Goal: Information Seeking & Learning: Understand process/instructions

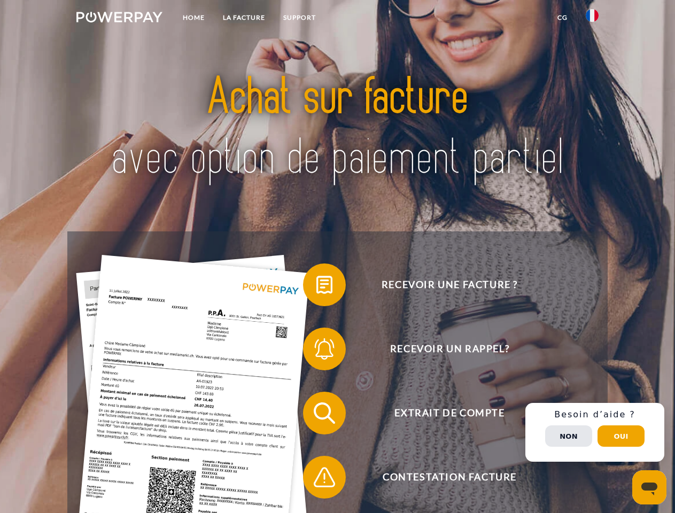
click at [119, 19] on img at bounding box center [119, 17] width 86 height 11
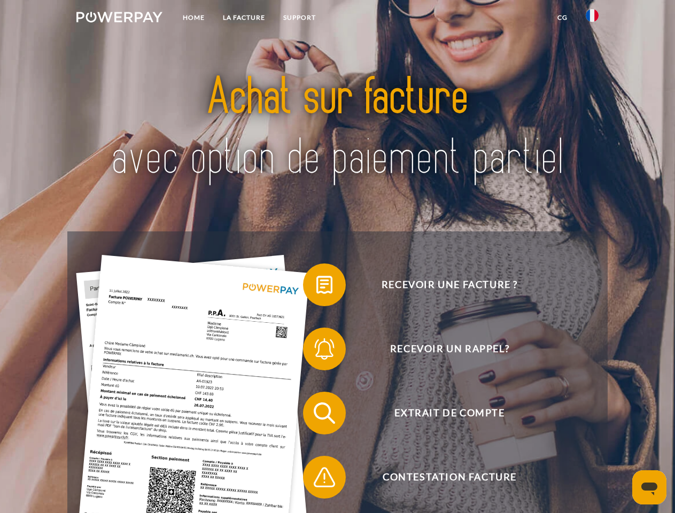
click at [592, 19] on img at bounding box center [592, 15] width 13 height 13
click at [562, 18] on link "CG" at bounding box center [562, 17] width 28 height 19
click at [316, 287] on span at bounding box center [308, 284] width 53 height 53
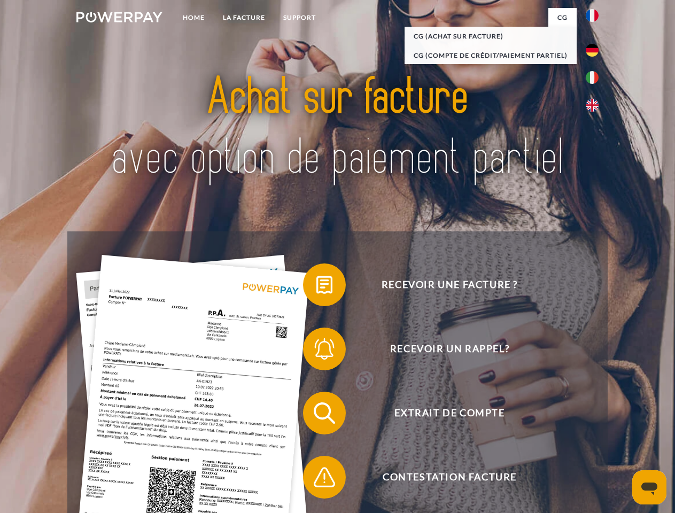
click at [316, 351] on div "Recevoir une facture ? Recevoir un rappel? Extrait de compte retour" at bounding box center [337, 445] width 540 height 428
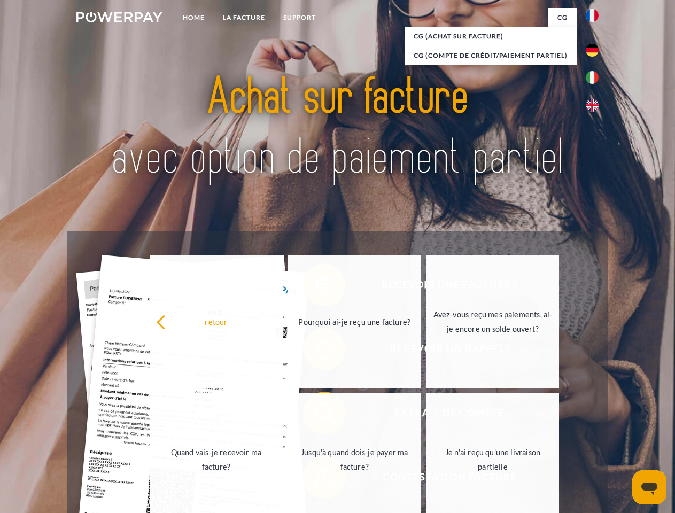
click at [316, 415] on link "Jusqu'à quand dois-je payer ma facture?" at bounding box center [354, 460] width 133 height 134
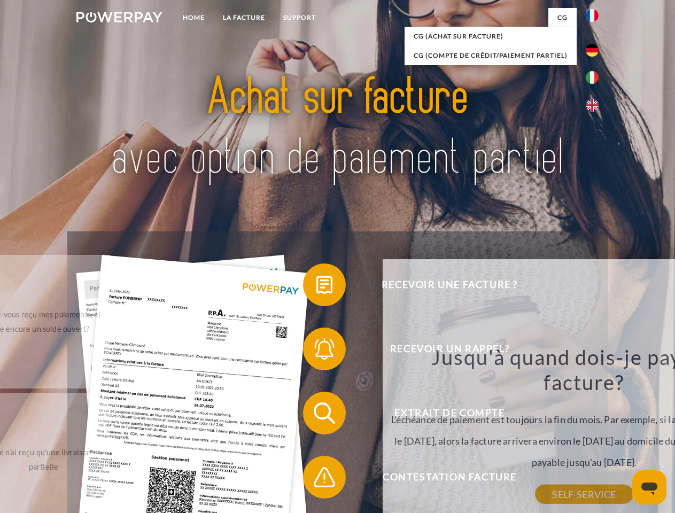
click at [316, 479] on div "Recevoir une facture ? Recevoir un rappel? Extrait de compte retour" at bounding box center [337, 445] width 540 height 428
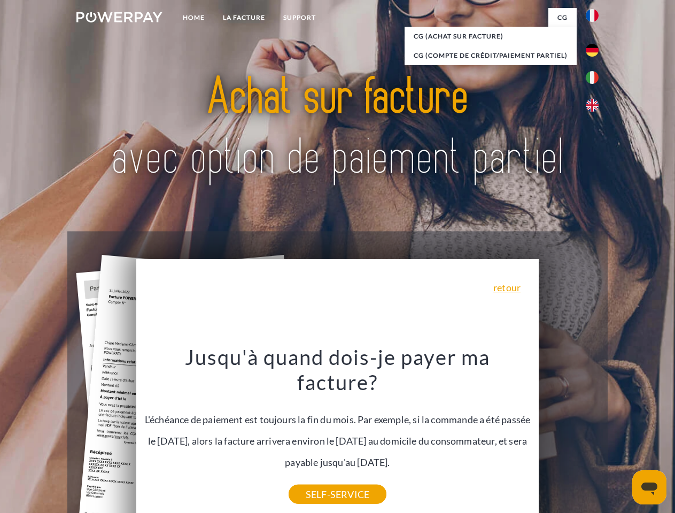
click at [595, 432] on div "Recevoir une facture ? Recevoir un rappel? Extrait de compte retour" at bounding box center [337, 445] width 540 height 428
click at [569, 435] on span "Extrait de compte" at bounding box center [450, 413] width 262 height 43
click at [621, 436] on header "Home LA FACTURE Support" at bounding box center [337, 369] width 675 height 738
